Goal: Task Accomplishment & Management: Use online tool/utility

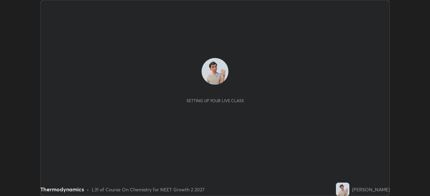
scroll to position [196, 429]
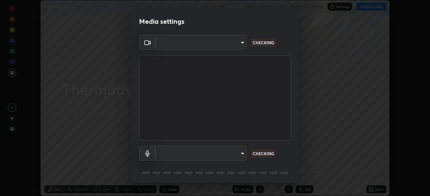
type input "58bb2390f23c468440353df0479802826a2cf34cec2d2474d9d64101ba3878b9"
type input "communications"
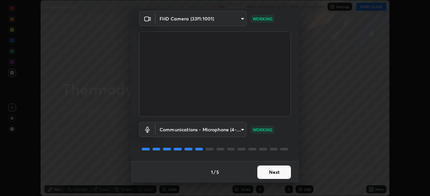
click at [265, 169] on button "Next" at bounding box center [274, 172] width 34 height 13
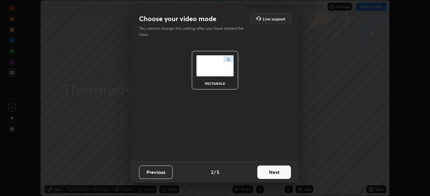
click at [268, 175] on button "Next" at bounding box center [274, 172] width 34 height 13
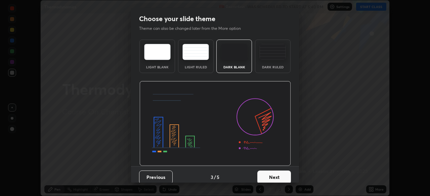
click at [268, 173] on button "Next" at bounding box center [274, 177] width 34 height 13
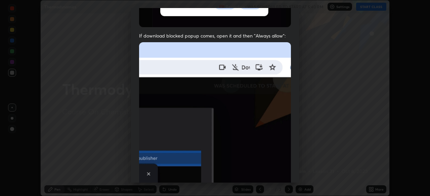
scroll to position [161, 0]
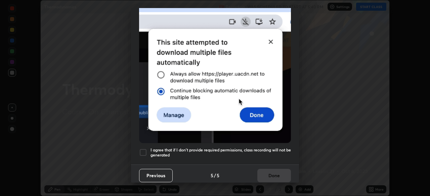
click at [263, 168] on div "Previous 5 / 5 Done" at bounding box center [215, 175] width 168 height 21
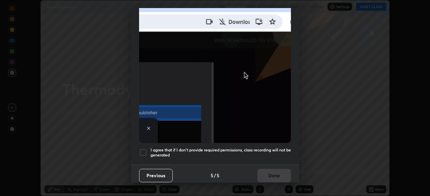
click at [236, 148] on h5 "I agree that if I don't provide required permissions, class recording will not …" at bounding box center [220, 153] width 140 height 10
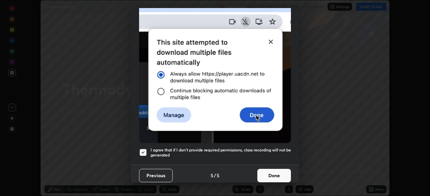
click at [262, 173] on button "Done" at bounding box center [274, 175] width 34 height 13
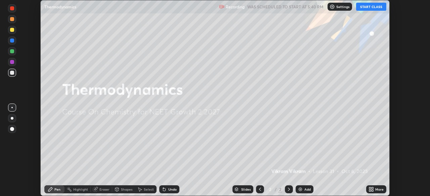
click at [369, 5] on button "START CLASS" at bounding box center [371, 7] width 30 height 8
click at [300, 189] on img at bounding box center [299, 189] width 5 height 5
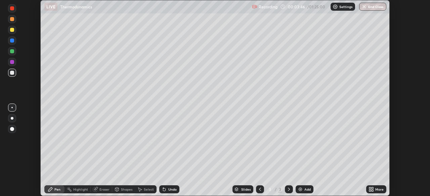
click at [11, 30] on div at bounding box center [12, 30] width 4 height 4
click at [169, 191] on div "Undo" at bounding box center [172, 189] width 8 height 3
click at [168, 189] on div "Undo" at bounding box center [172, 189] width 8 height 3
click at [172, 187] on div "Undo" at bounding box center [169, 190] width 20 height 8
click at [12, 73] on div at bounding box center [12, 73] width 4 height 4
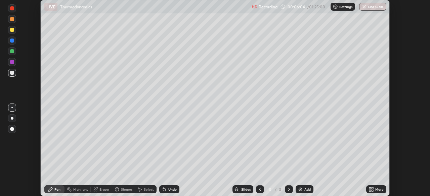
click at [164, 189] on icon at bounding box center [164, 190] width 3 height 3
click at [169, 192] on div "Undo" at bounding box center [169, 190] width 20 height 8
click at [13, 61] on div at bounding box center [12, 62] width 4 height 4
click at [11, 30] on div at bounding box center [12, 30] width 4 height 4
click at [300, 189] on img at bounding box center [299, 189] width 5 height 5
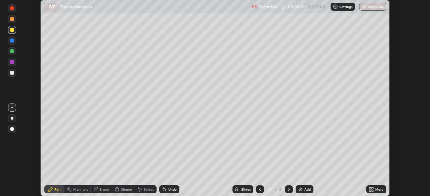
click at [12, 76] on div at bounding box center [12, 73] width 8 height 8
click at [169, 188] on div "Undo" at bounding box center [172, 189] width 8 height 3
click at [303, 191] on div "Add" at bounding box center [304, 190] width 18 height 8
click at [10, 32] on div at bounding box center [12, 30] width 8 height 8
click at [12, 73] on div at bounding box center [12, 73] width 4 height 4
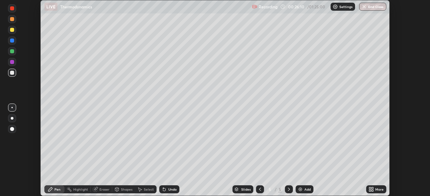
click at [170, 189] on div "Undo" at bounding box center [172, 189] width 8 height 3
click at [171, 189] on div "Undo" at bounding box center [172, 189] width 8 height 3
click at [172, 187] on div "Undo" at bounding box center [169, 190] width 20 height 8
click at [171, 188] on div "Undo" at bounding box center [172, 189] width 8 height 3
click at [99, 190] on div "Eraser" at bounding box center [101, 190] width 21 height 8
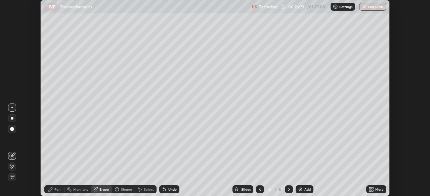
click at [58, 189] on div "Pen" at bounding box center [57, 189] width 6 height 3
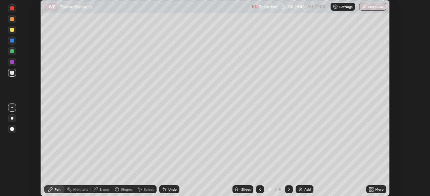
click at [12, 42] on div at bounding box center [12, 41] width 4 height 4
click at [301, 189] on img at bounding box center [299, 189] width 5 height 5
click at [13, 30] on div at bounding box center [12, 30] width 4 height 4
click at [11, 52] on div at bounding box center [12, 51] width 4 height 4
click at [167, 190] on div "Undo" at bounding box center [169, 190] width 20 height 8
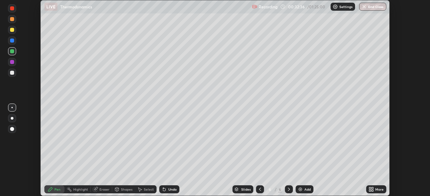
click at [12, 62] on div at bounding box center [12, 62] width 4 height 4
click at [13, 74] on div at bounding box center [12, 73] width 4 height 4
click at [302, 191] on img at bounding box center [299, 189] width 5 height 5
click at [13, 42] on div at bounding box center [12, 41] width 4 height 4
click at [168, 189] on div "Undo" at bounding box center [172, 189] width 8 height 3
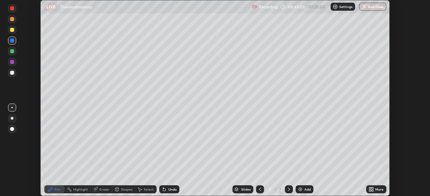
click at [175, 189] on div "Undo" at bounding box center [172, 189] width 8 height 3
click at [167, 187] on div "Undo" at bounding box center [169, 190] width 20 height 8
click at [168, 190] on div "Undo" at bounding box center [172, 189] width 8 height 3
click at [166, 189] on div "Undo" at bounding box center [169, 190] width 20 height 8
click at [166, 188] on icon at bounding box center [163, 189] width 5 height 5
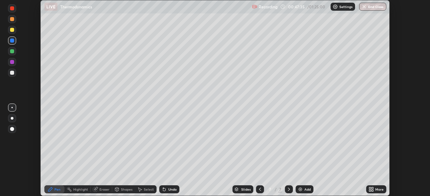
click at [163, 188] on icon at bounding box center [163, 188] width 1 height 1
click at [164, 186] on div "Undo" at bounding box center [169, 190] width 20 height 8
click at [299, 190] on img at bounding box center [299, 189] width 5 height 5
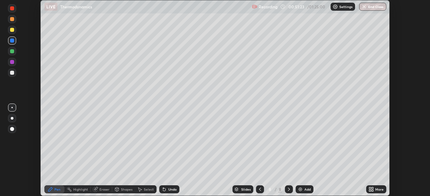
click at [12, 52] on div at bounding box center [12, 51] width 4 height 4
click at [173, 190] on div "Undo" at bounding box center [172, 189] width 8 height 3
click at [171, 192] on div "Undo" at bounding box center [169, 190] width 20 height 8
click at [302, 189] on img at bounding box center [299, 189] width 5 height 5
click at [13, 72] on div at bounding box center [12, 73] width 4 height 4
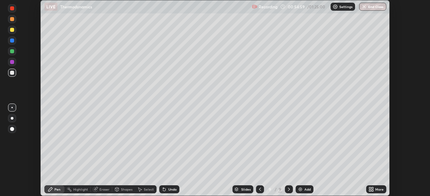
click at [164, 191] on icon at bounding box center [164, 190] width 3 height 3
click at [163, 190] on icon at bounding box center [164, 190] width 3 height 3
click at [165, 188] on icon at bounding box center [163, 189] width 5 height 5
click at [165, 189] on icon at bounding box center [163, 189] width 5 height 5
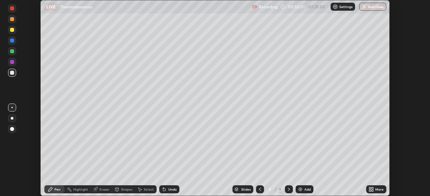
click at [163, 190] on icon at bounding box center [164, 190] width 3 height 3
click at [169, 187] on div "Undo" at bounding box center [169, 190] width 20 height 8
click at [169, 188] on div "Undo" at bounding box center [172, 189] width 8 height 3
click at [172, 190] on div "Undo" at bounding box center [172, 189] width 8 height 3
click at [301, 188] on img at bounding box center [299, 189] width 5 height 5
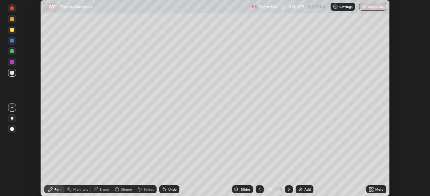
click at [13, 30] on div at bounding box center [12, 30] width 4 height 4
click at [168, 189] on div "Undo" at bounding box center [172, 189] width 8 height 3
click at [167, 188] on div "Undo" at bounding box center [169, 190] width 20 height 8
click at [370, 9] on button "End Class" at bounding box center [373, 7] width 27 height 8
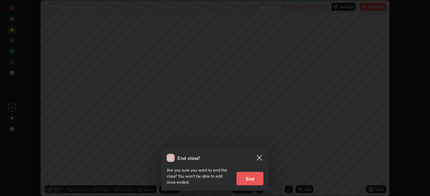
click at [255, 181] on button "End" at bounding box center [249, 178] width 27 height 13
